Goal: Task Accomplishment & Management: Manage account settings

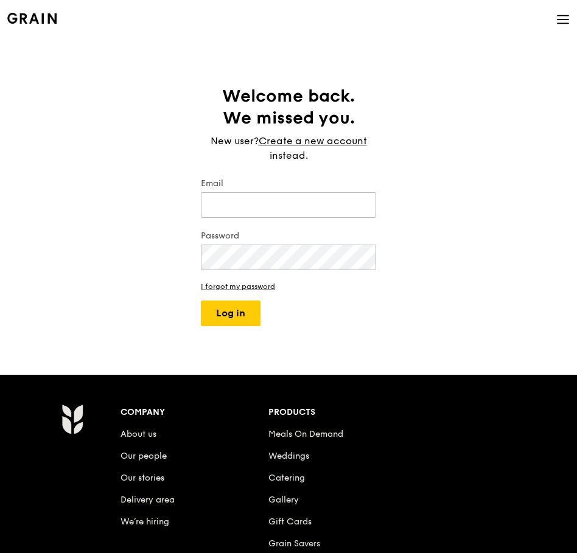
click at [85, 265] on div "Welcome back. We missed you. New user? Create a new account instead. Email Pass…" at bounding box center [288, 205] width 577 height 241
click at [155, 253] on div "Welcome back. We missed you. New user? Create a new account instead. Email Pass…" at bounding box center [288, 205] width 577 height 241
click at [235, 285] on link "I forgot my password" at bounding box center [288, 286] width 175 height 9
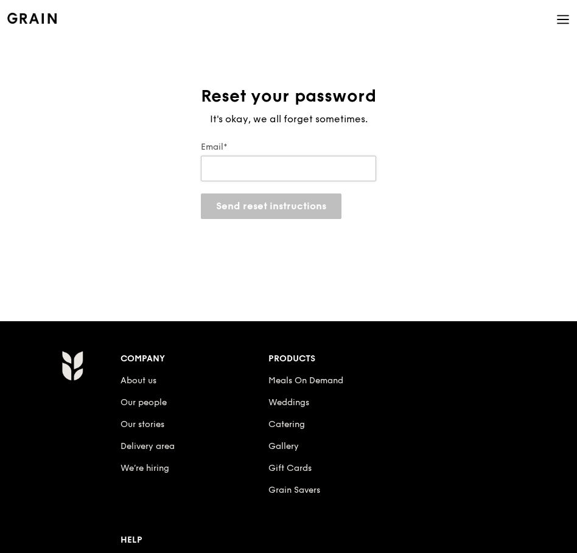
click at [285, 175] on input "Email*" at bounding box center [288, 169] width 175 height 26
type input "c-c.tan@shell.com"
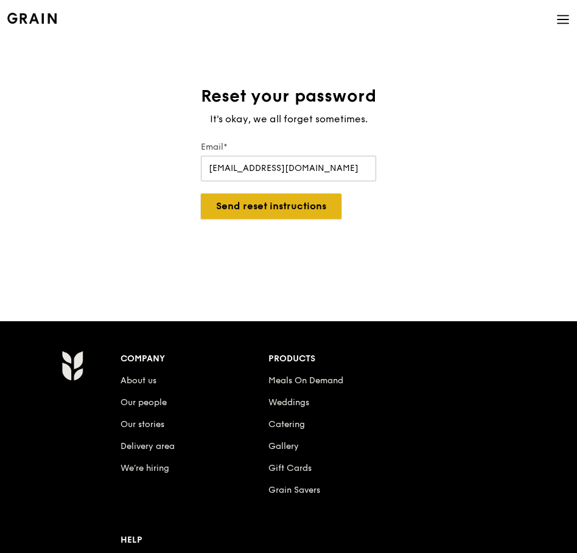
click at [255, 211] on button "Send reset instructions" at bounding box center [271, 207] width 141 height 26
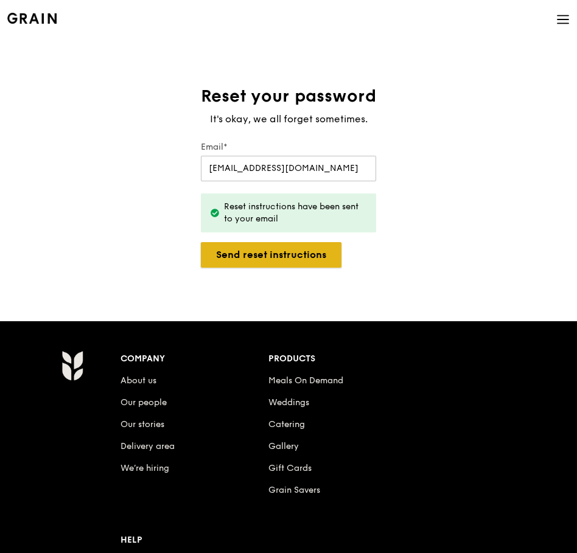
click at [278, 259] on button "Send reset instructions" at bounding box center [271, 255] width 141 height 26
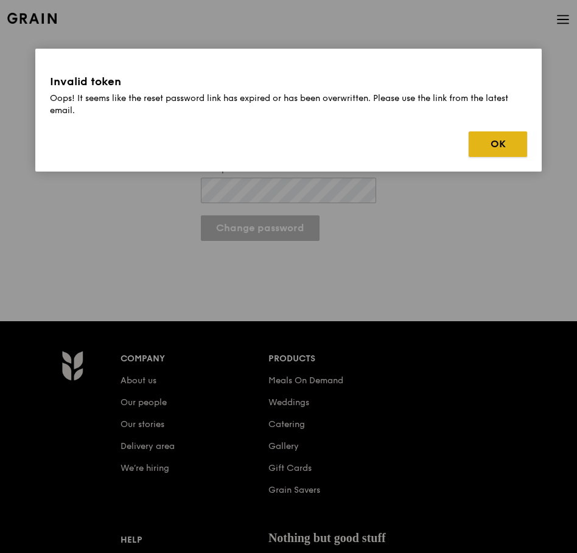
click at [484, 149] on button "OK" at bounding box center [498, 144] width 58 height 26
click at [501, 153] on button "OK" at bounding box center [498, 144] width 58 height 26
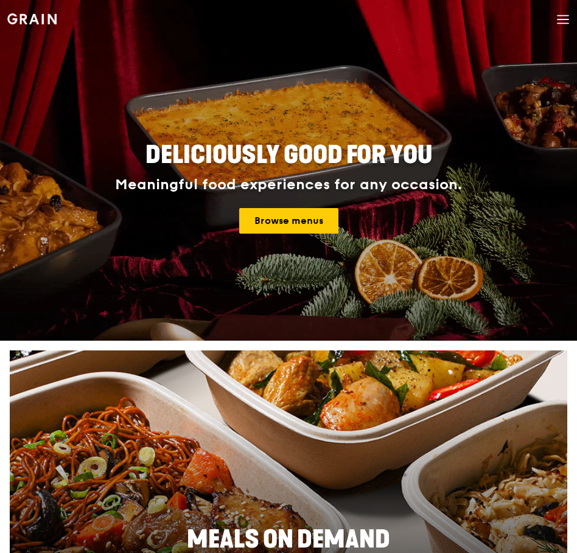
click at [323, 192] on div "Meaningful food experiences for any occasion." at bounding box center [288, 185] width 438 height 17
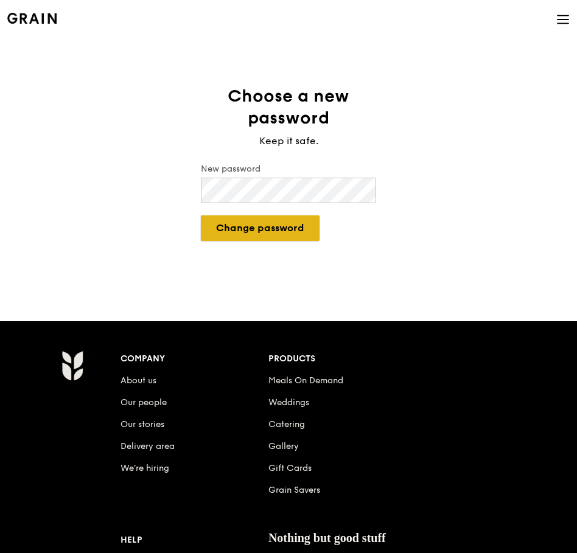
click at [279, 224] on button "Change password" at bounding box center [260, 228] width 119 height 26
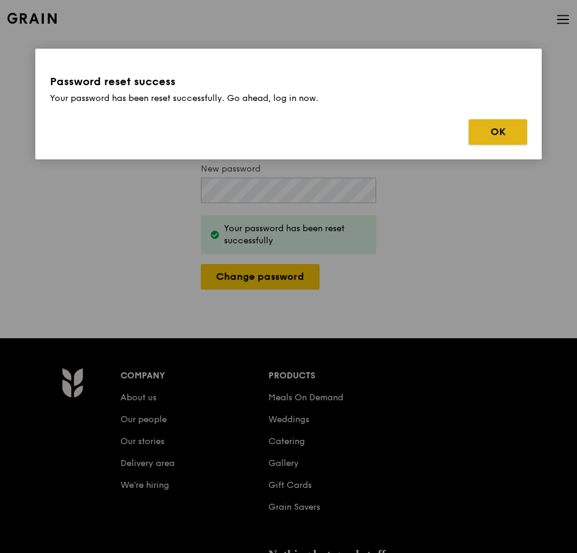
click at [491, 141] on button "OK" at bounding box center [498, 132] width 58 height 26
